Goal: Information Seeking & Learning: Learn about a topic

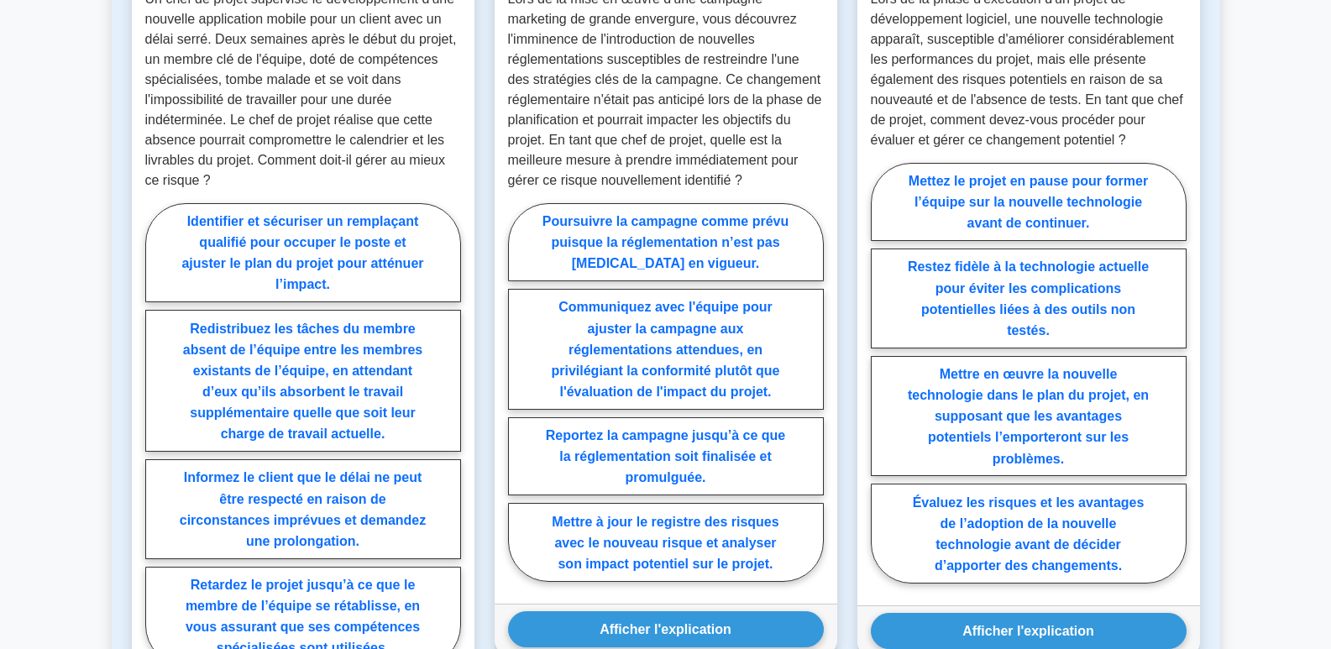
scroll to position [1008, 0]
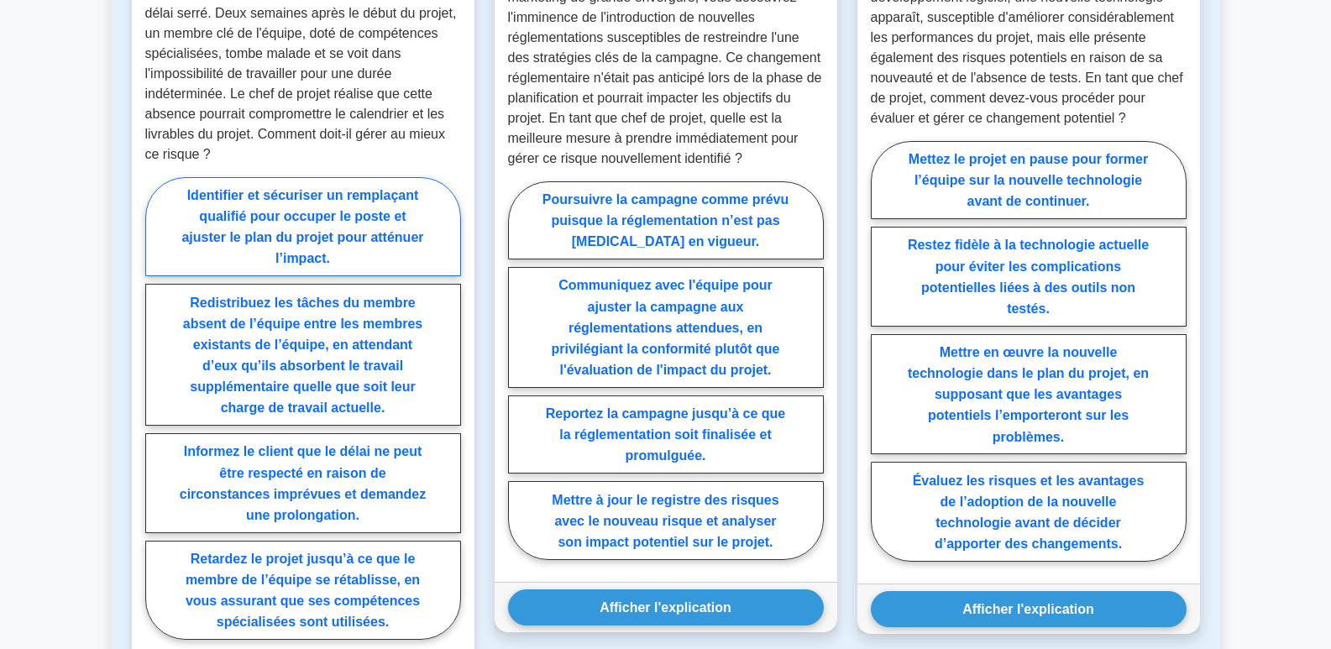
click at [298, 202] on font "Identifier et sécuriser un remplaçant qualifié pour occuper le poste et ajuster…" at bounding box center [302, 226] width 242 height 77
click at [156, 407] on input "Identifier et sécuriser un remplaçant qualifié pour occuper le poste et ajuster…" at bounding box center [150, 412] width 11 height 11
radio input "true"
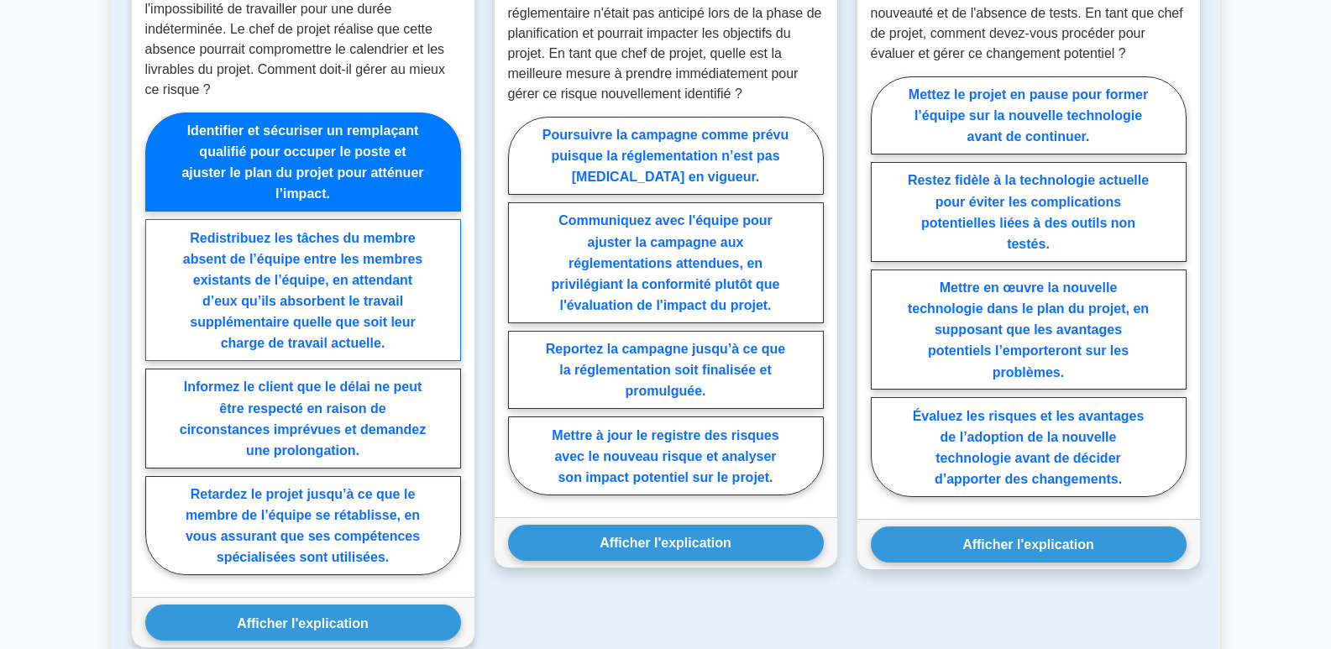
scroll to position [1260, 0]
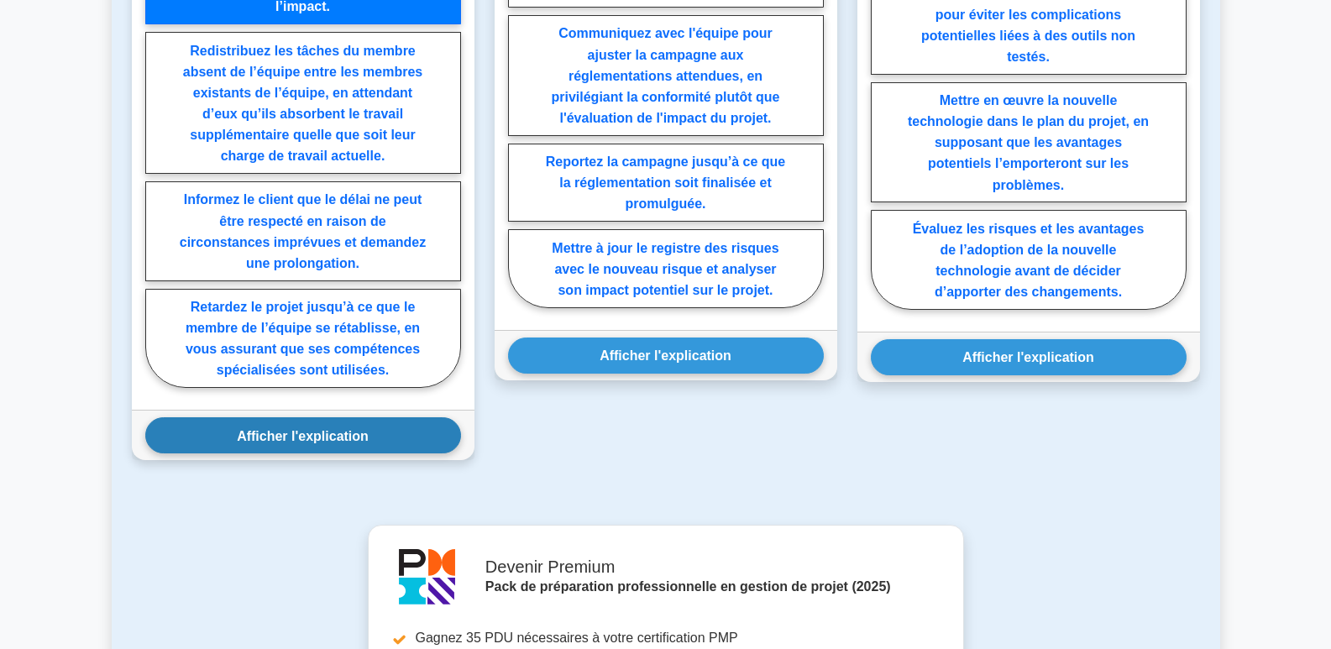
click at [348, 428] on font "Afficher l'explication" at bounding box center [303, 435] width 132 height 14
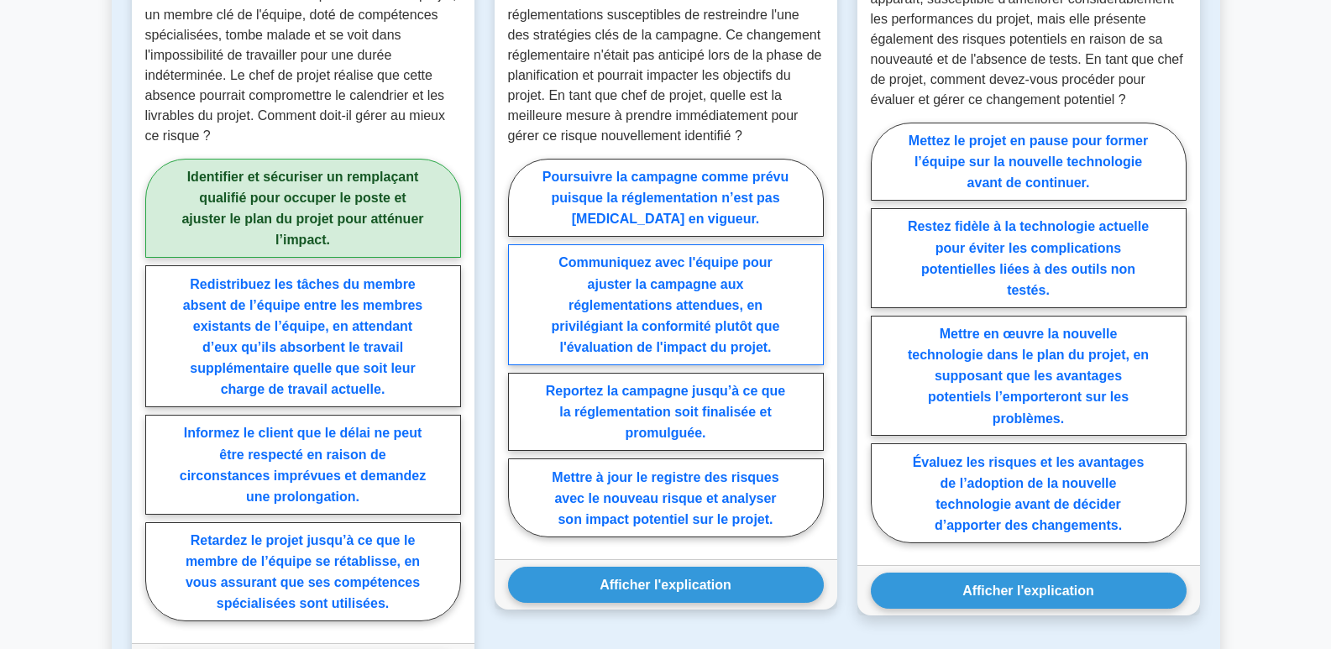
scroll to position [1176, 0]
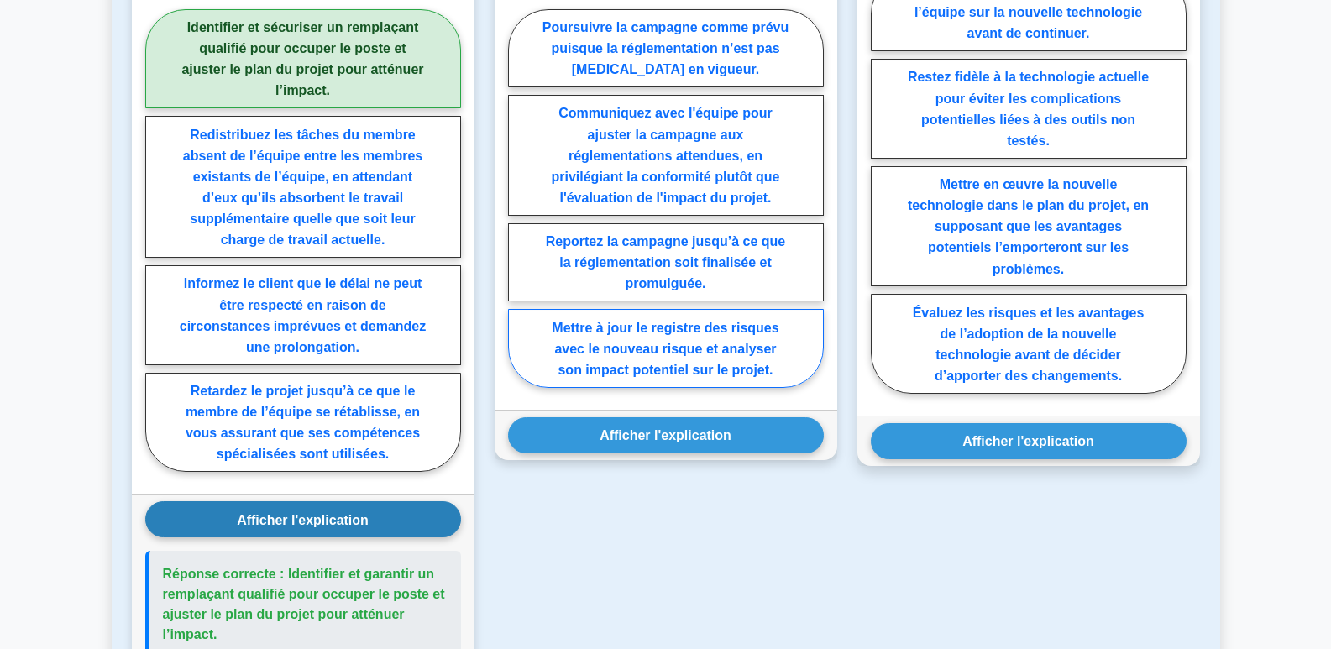
click at [722, 325] on font "Mettre à jour le registre des risques avec le nouveau risque et analyser son im…" at bounding box center [665, 348] width 227 height 56
click at [519, 208] on input "Mettre à jour le registre des risques avec le nouveau risque et analyser son im…" at bounding box center [513, 202] width 11 height 11
radio input "true"
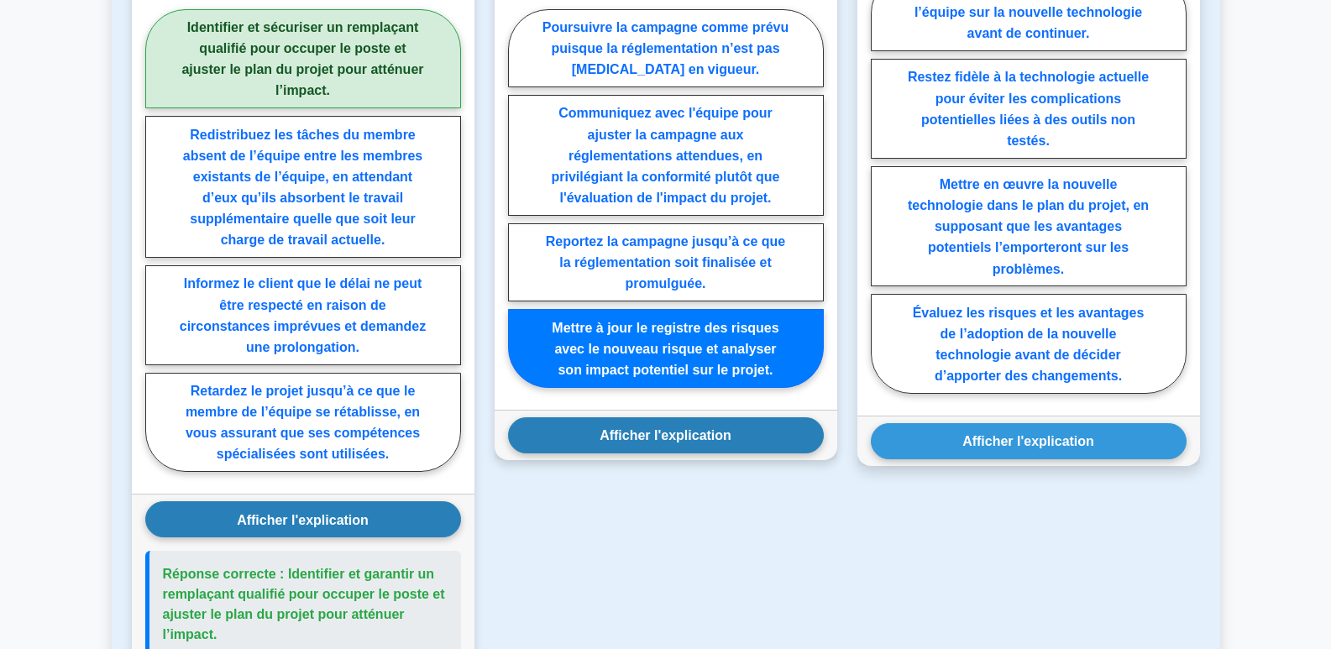
click at [696, 428] on font "Afficher l'explication" at bounding box center [666, 435] width 132 height 14
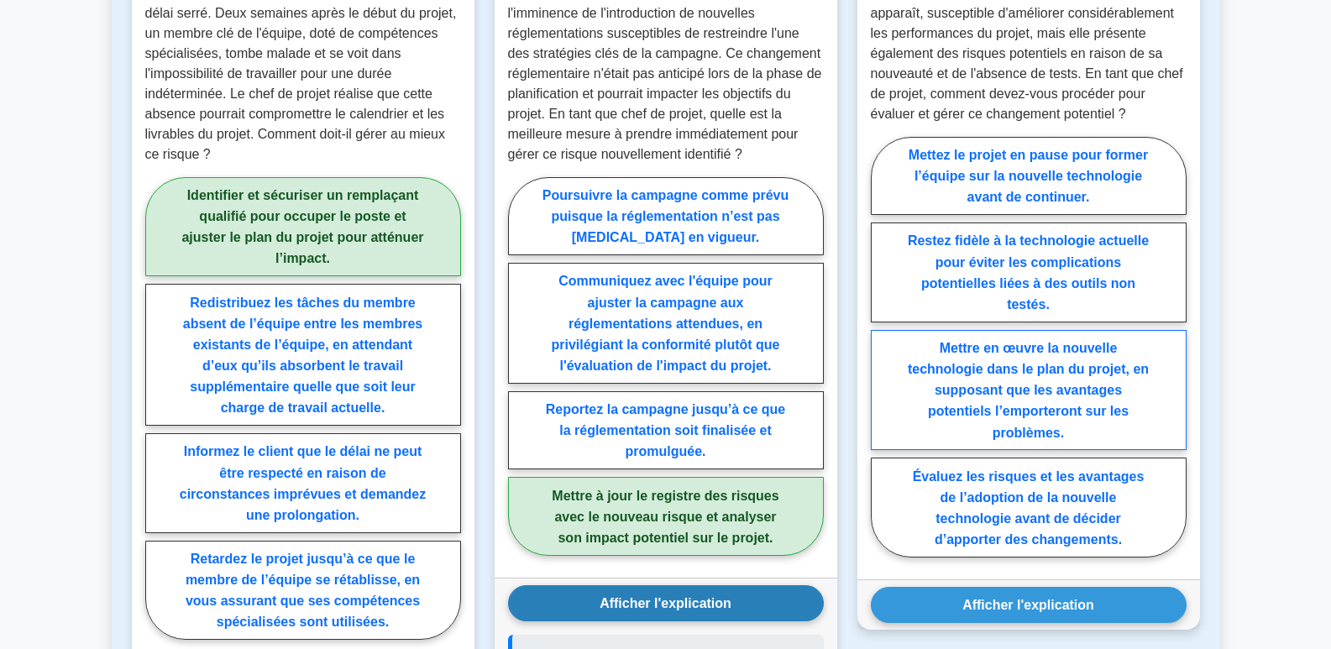
scroll to position [1092, 0]
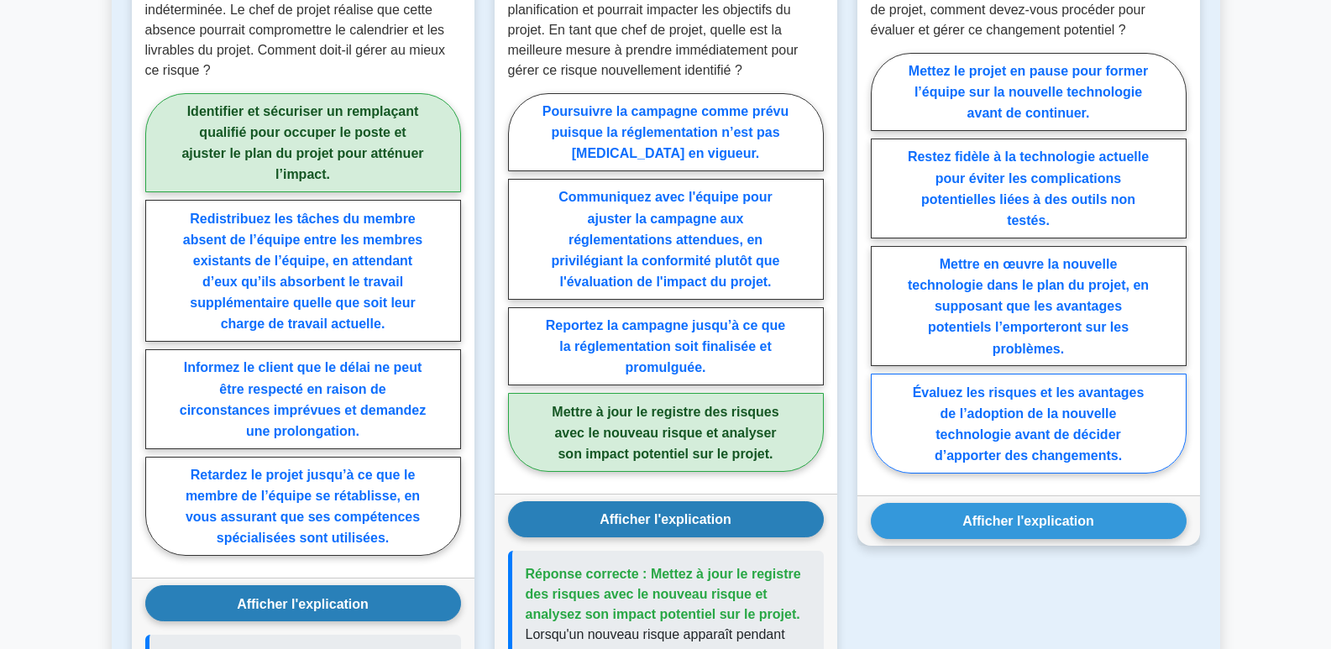
click at [1031, 412] on font "Évaluez les risques et les avantages de l’adoption de la nouvelle technologie a…" at bounding box center [1029, 423] width 232 height 77
click at [882, 273] on input "Évaluez les risques et les avantages de l’adoption de la nouvelle technologie a…" at bounding box center [876, 267] width 11 height 11
radio input "true"
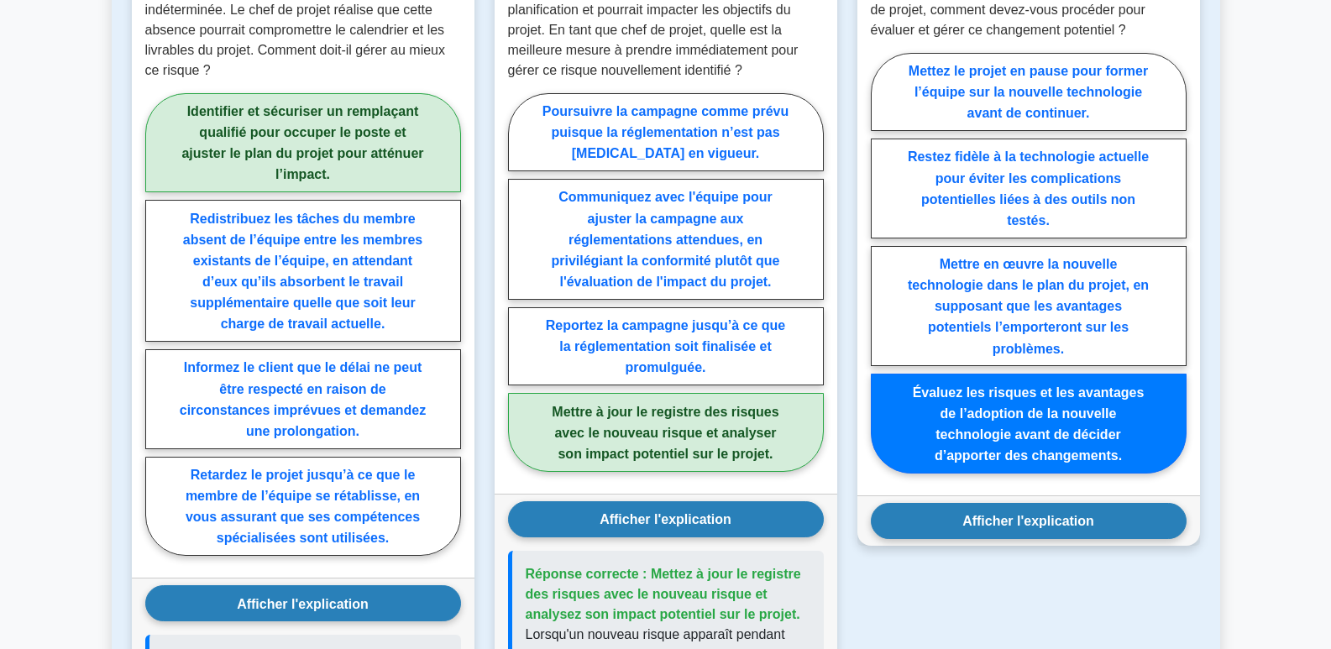
click at [1060, 514] on font "Afficher l'explication" at bounding box center [1029, 521] width 132 height 14
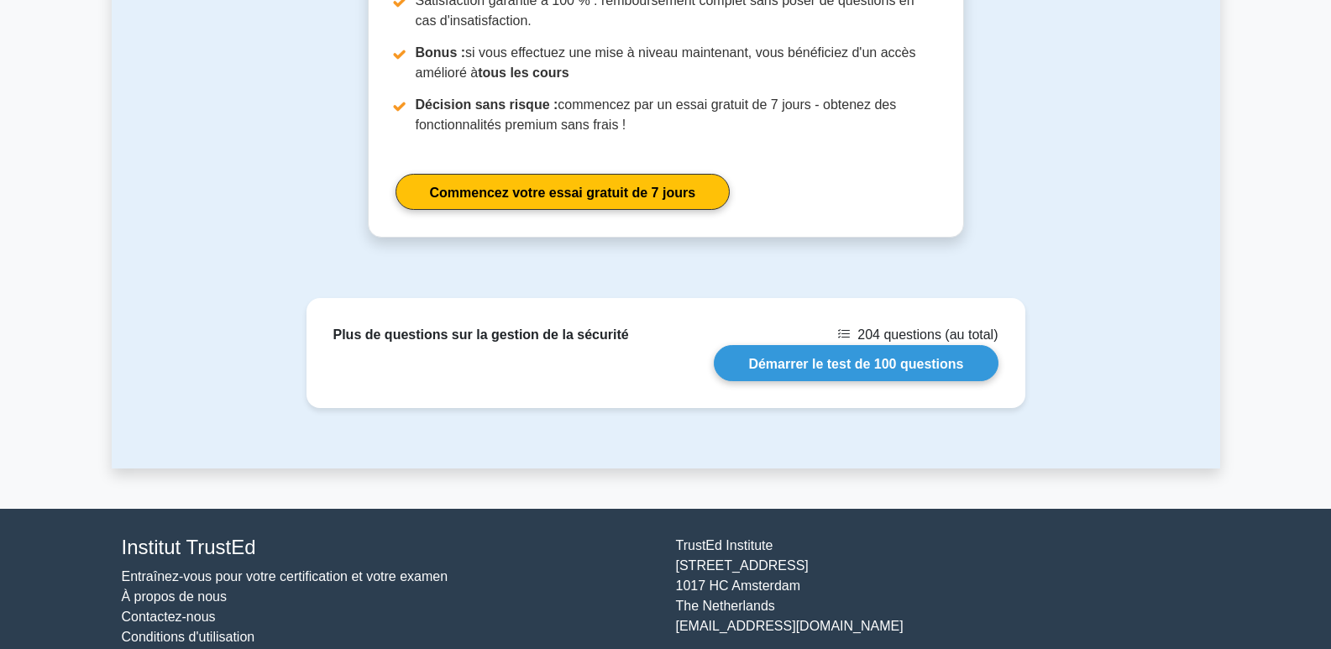
scroll to position [2718, 0]
